Goal: Navigation & Orientation: Find specific page/section

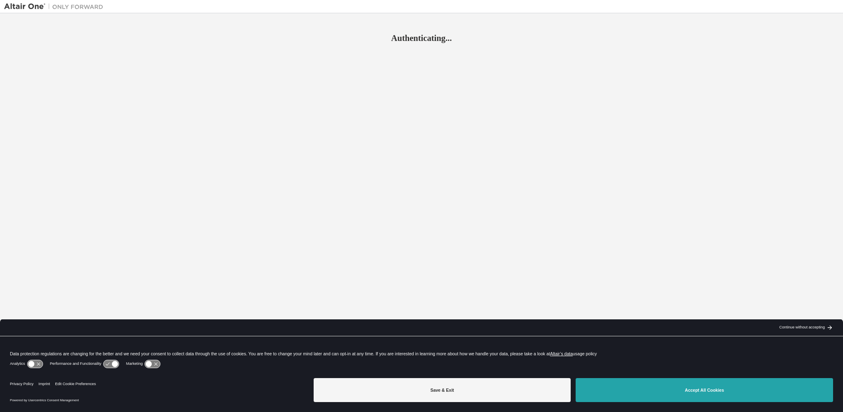
click at [682, 390] on button "Accept All Cookies" at bounding box center [704, 390] width 257 height 24
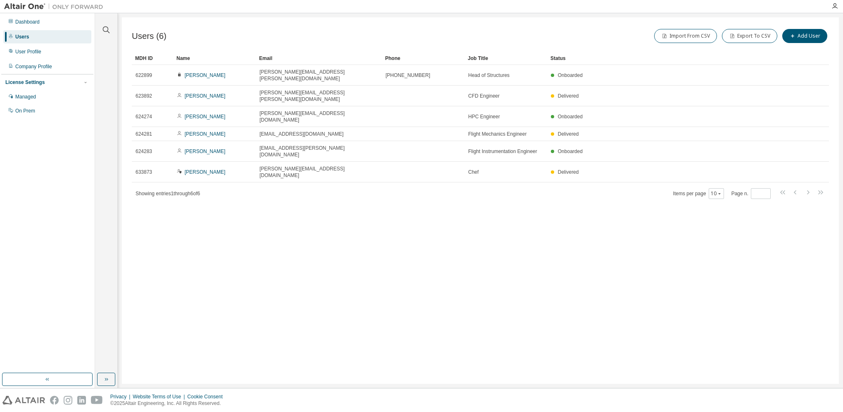
drag, startPoint x: 338, startPoint y: 55, endPoint x: 377, endPoint y: 53, distance: 38.0
